Goal: Task Accomplishment & Management: Complete application form

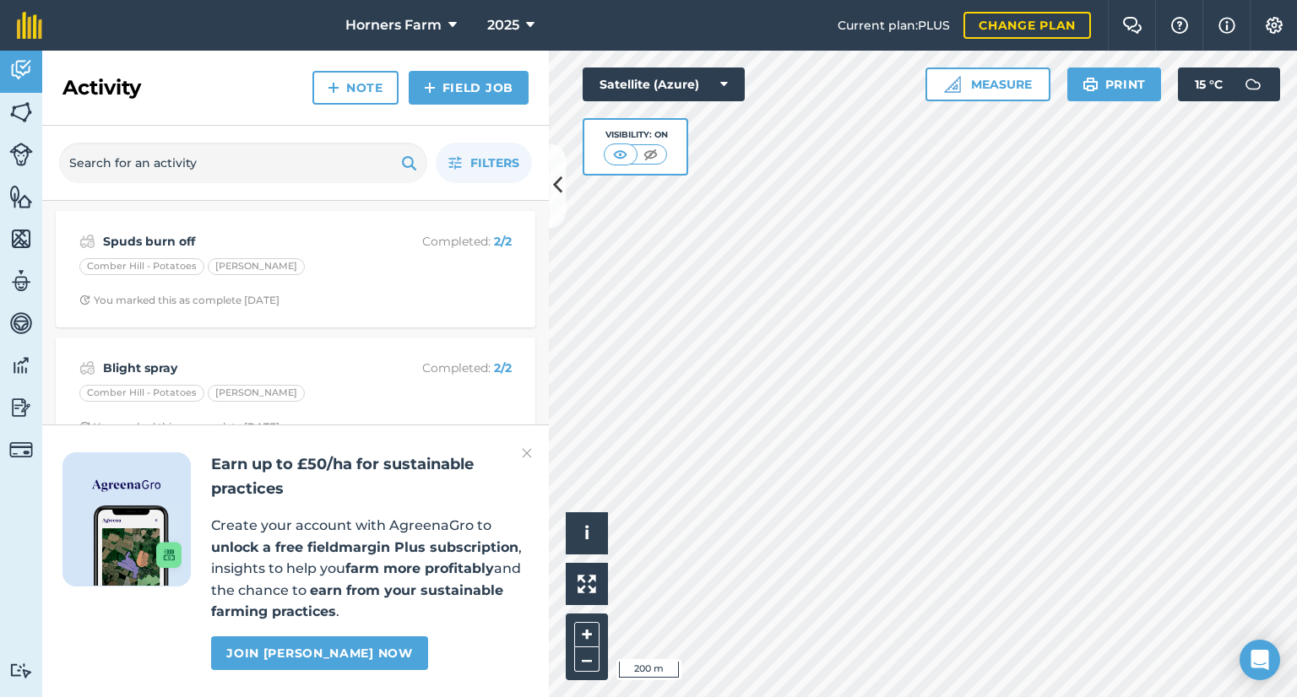
click at [528, 455] on img at bounding box center [527, 453] width 10 height 20
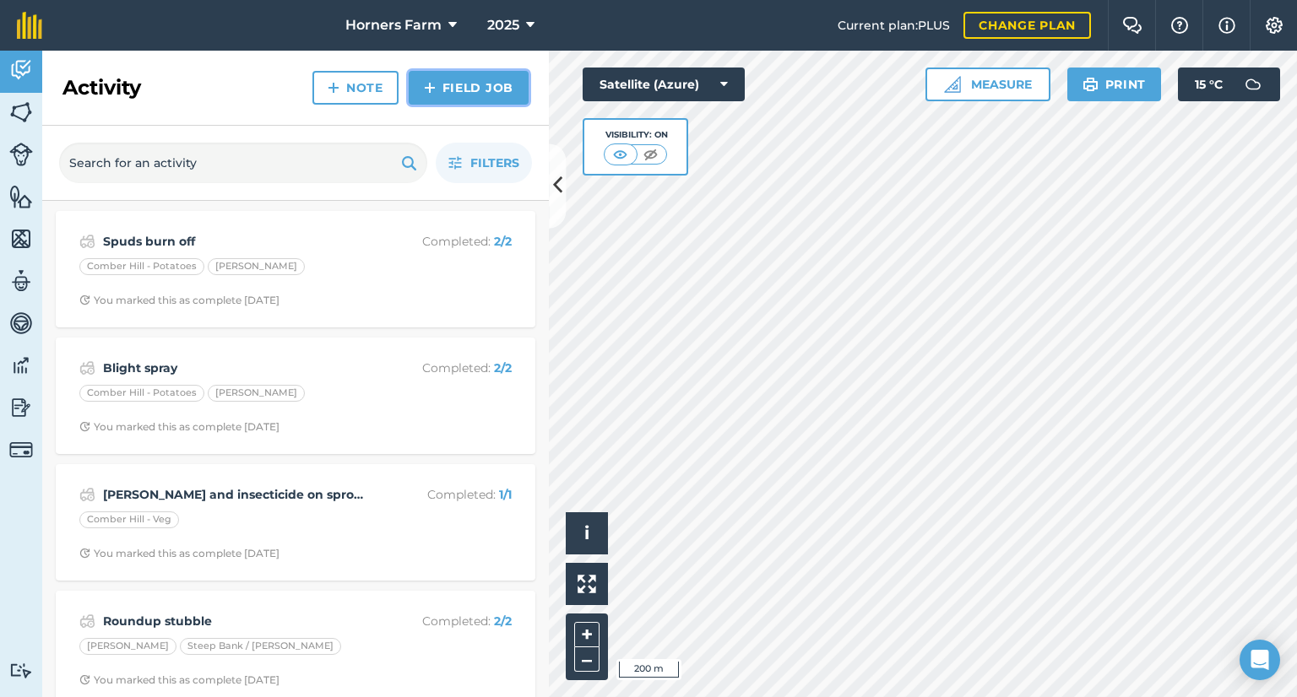
click at [479, 91] on link "Field Job" at bounding box center [469, 88] width 120 height 34
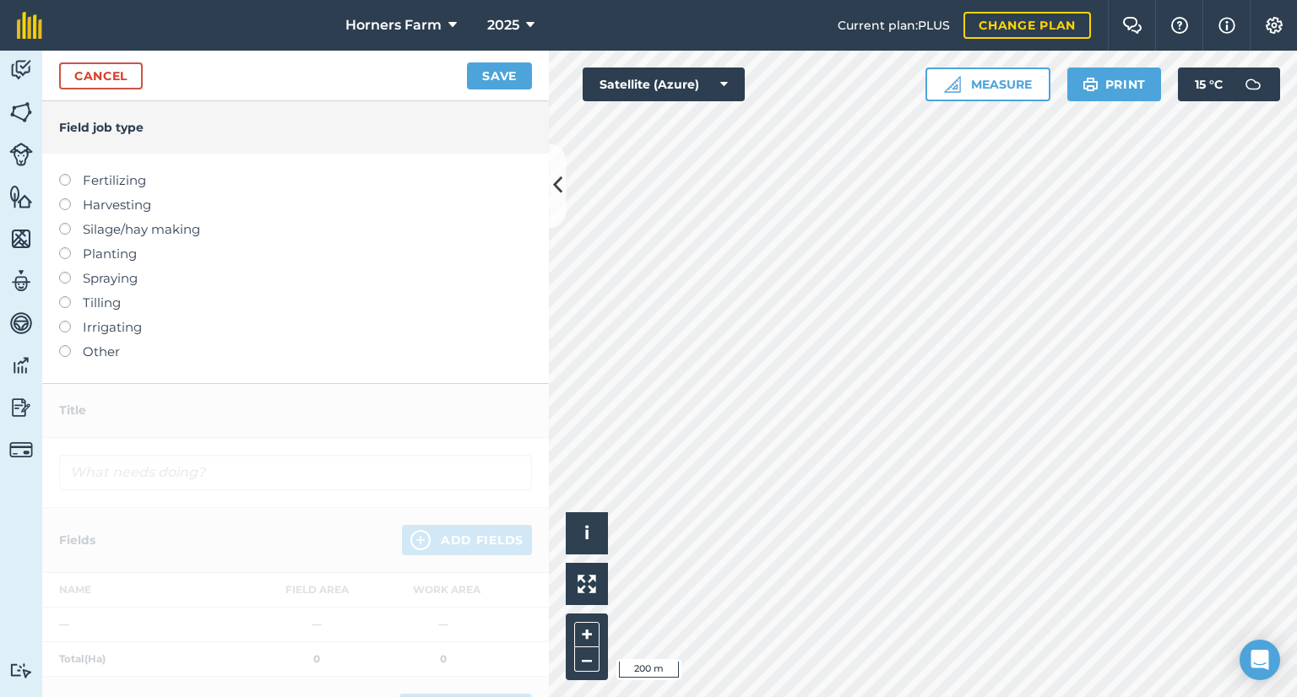
click at [61, 210] on label "Harvesting" at bounding box center [295, 205] width 473 height 20
type input "Harvesting"
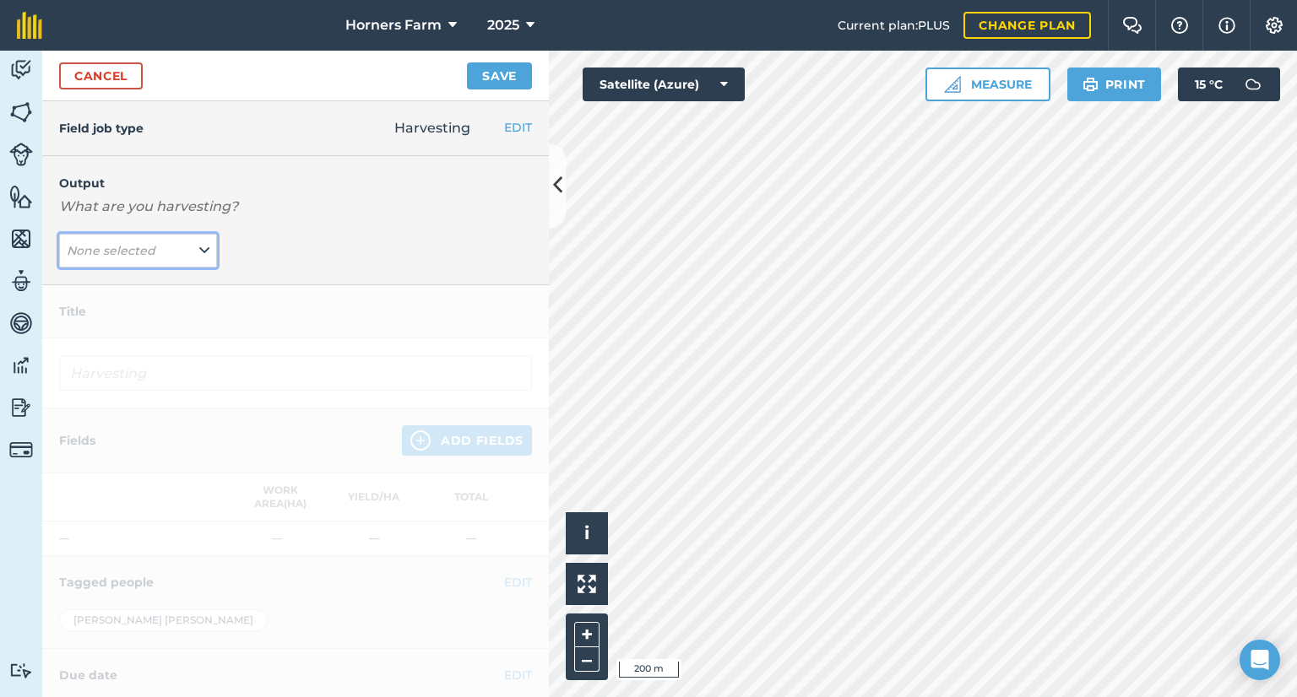
click at [155, 252] on span "None selected" at bounding box center [113, 250] width 92 height 19
click at [349, 222] on div "Output What are you harvesting? None selected GRASS ( # ) Silage ( # ) Winter B…" at bounding box center [295, 220] width 507 height 129
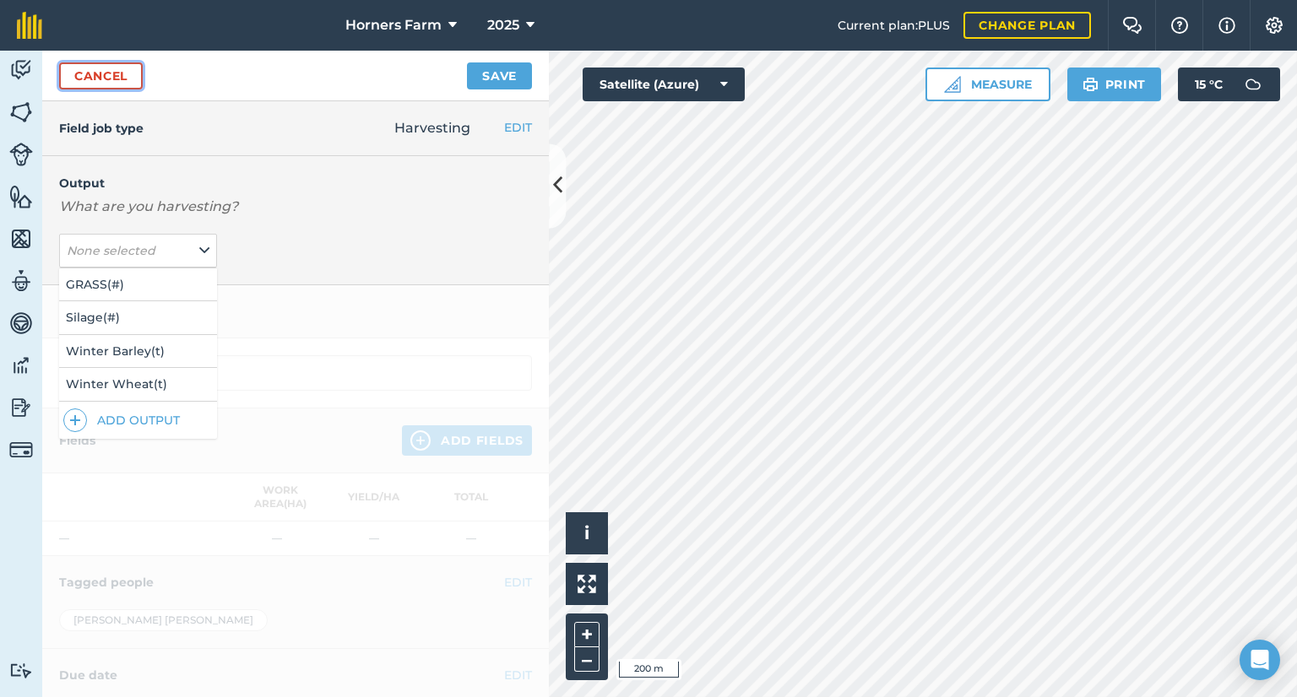
click at [122, 81] on link "Cancel" at bounding box center [101, 75] width 84 height 27
